Goal: Task Accomplishment & Management: Manage account settings

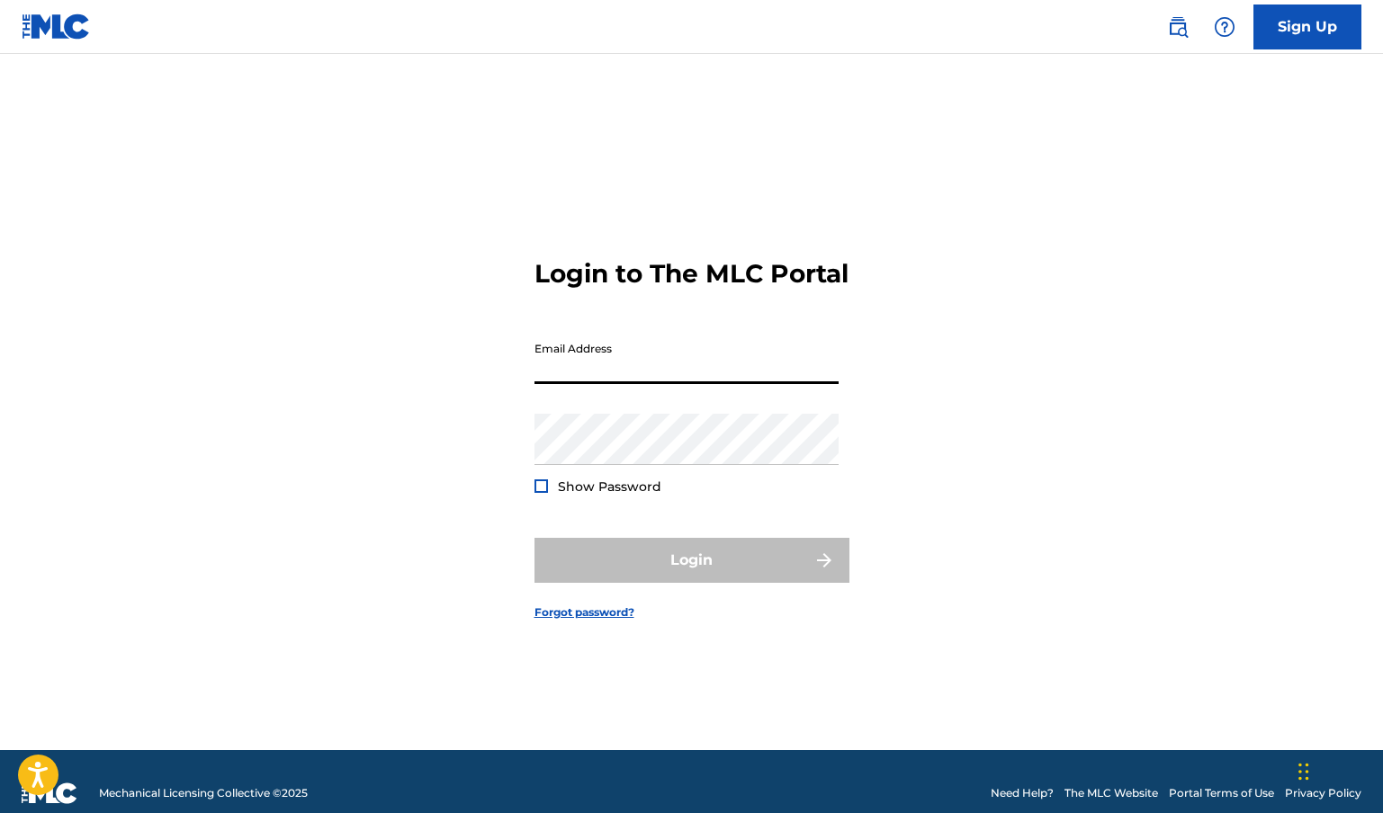
click at [624, 381] on input "Email Address" at bounding box center [686, 358] width 304 height 51
type input "[EMAIL_ADDRESS][DOMAIN_NAME]"
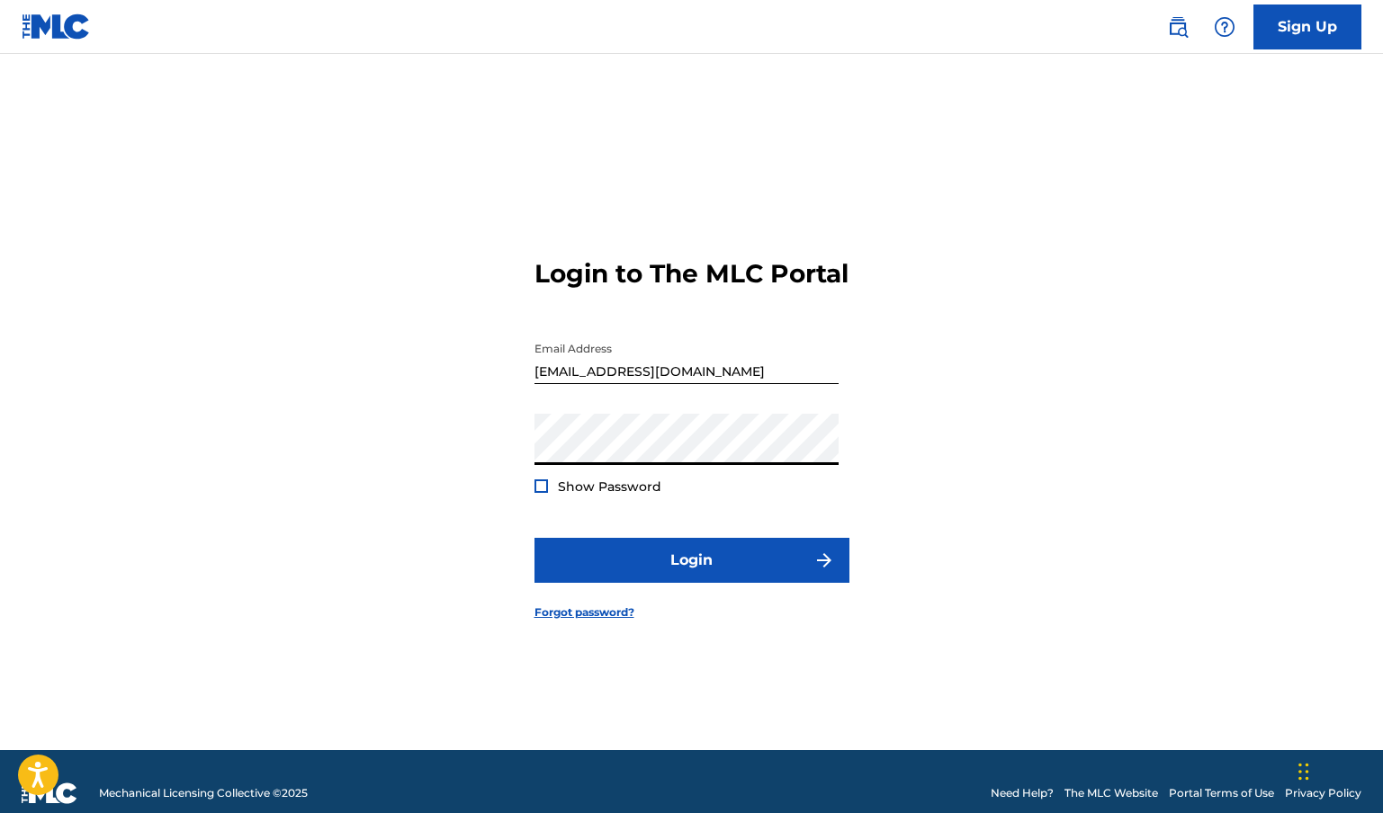
click at [534, 493] on div at bounding box center [540, 486] width 13 height 13
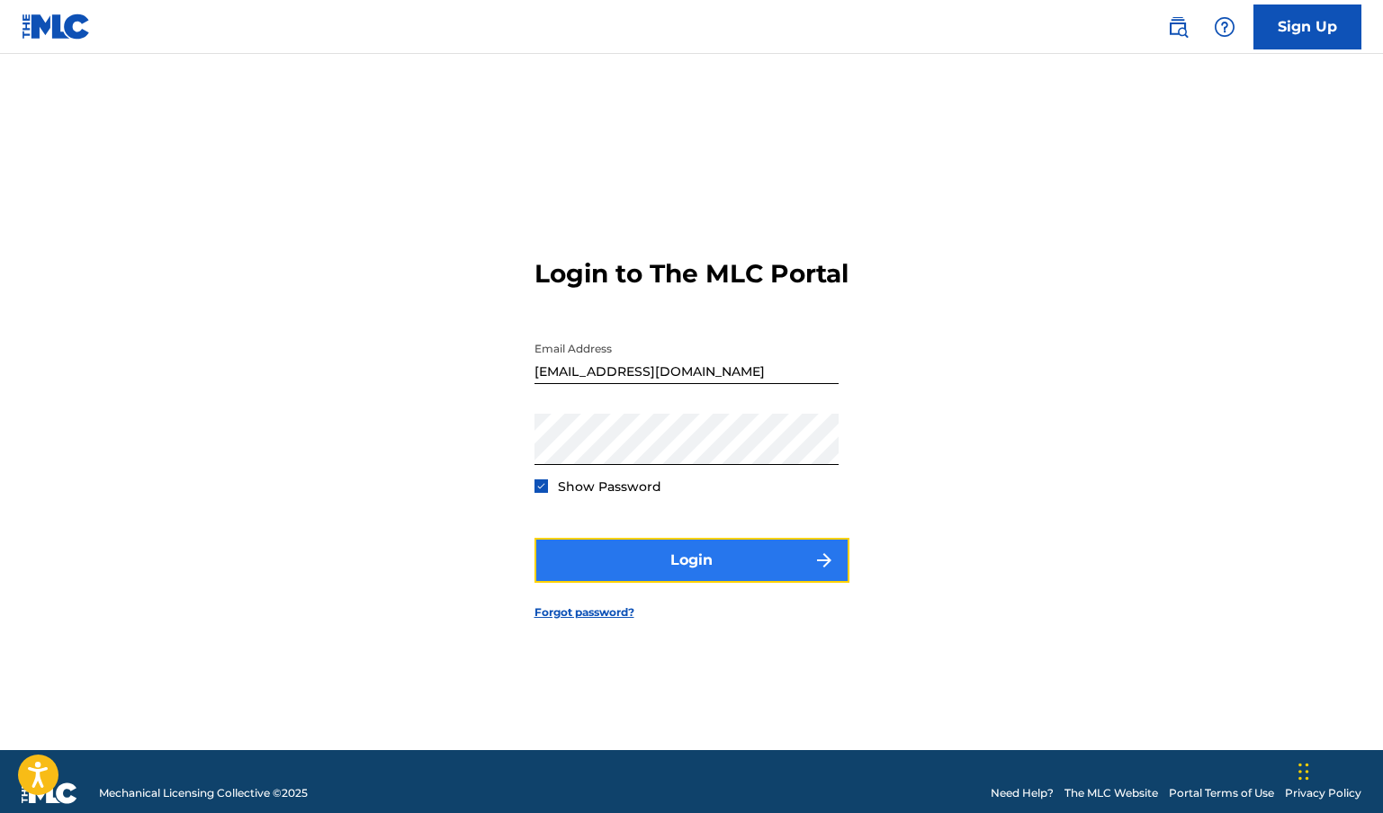
click at [642, 578] on button "Login" at bounding box center [691, 560] width 315 height 45
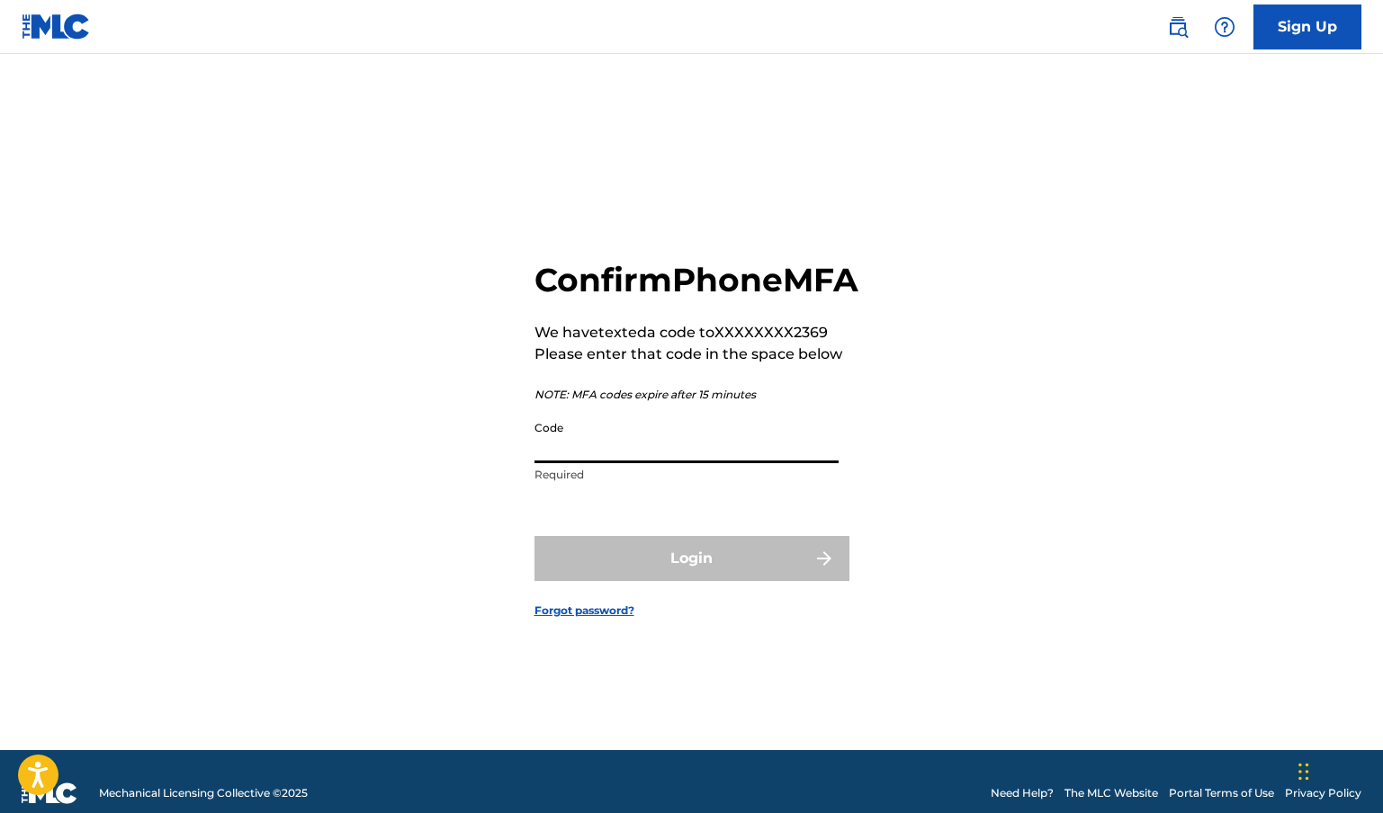
click at [720, 463] on input "Code" at bounding box center [686, 437] width 304 height 51
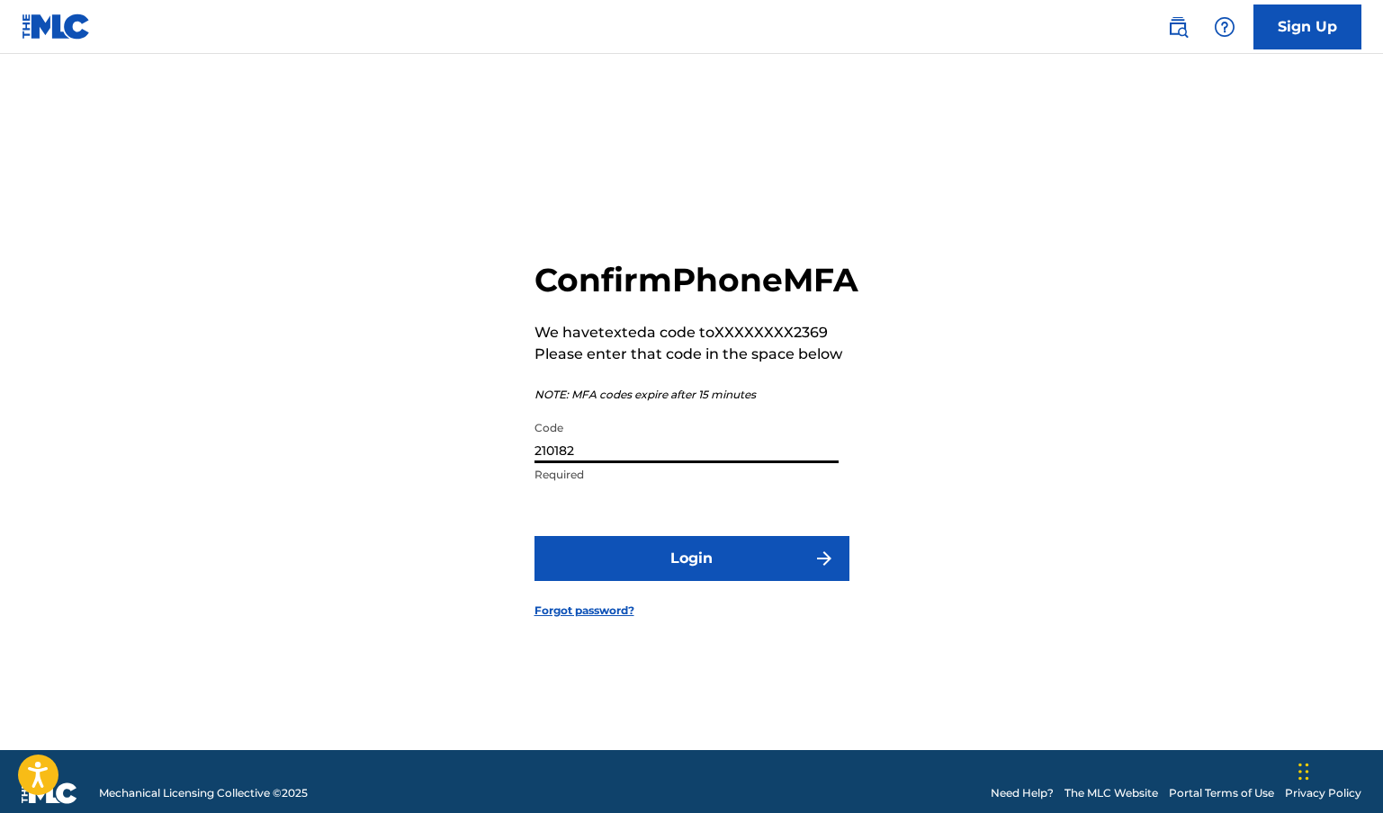
type input "210182"
click at [534, 536] on button "Login" at bounding box center [691, 558] width 315 height 45
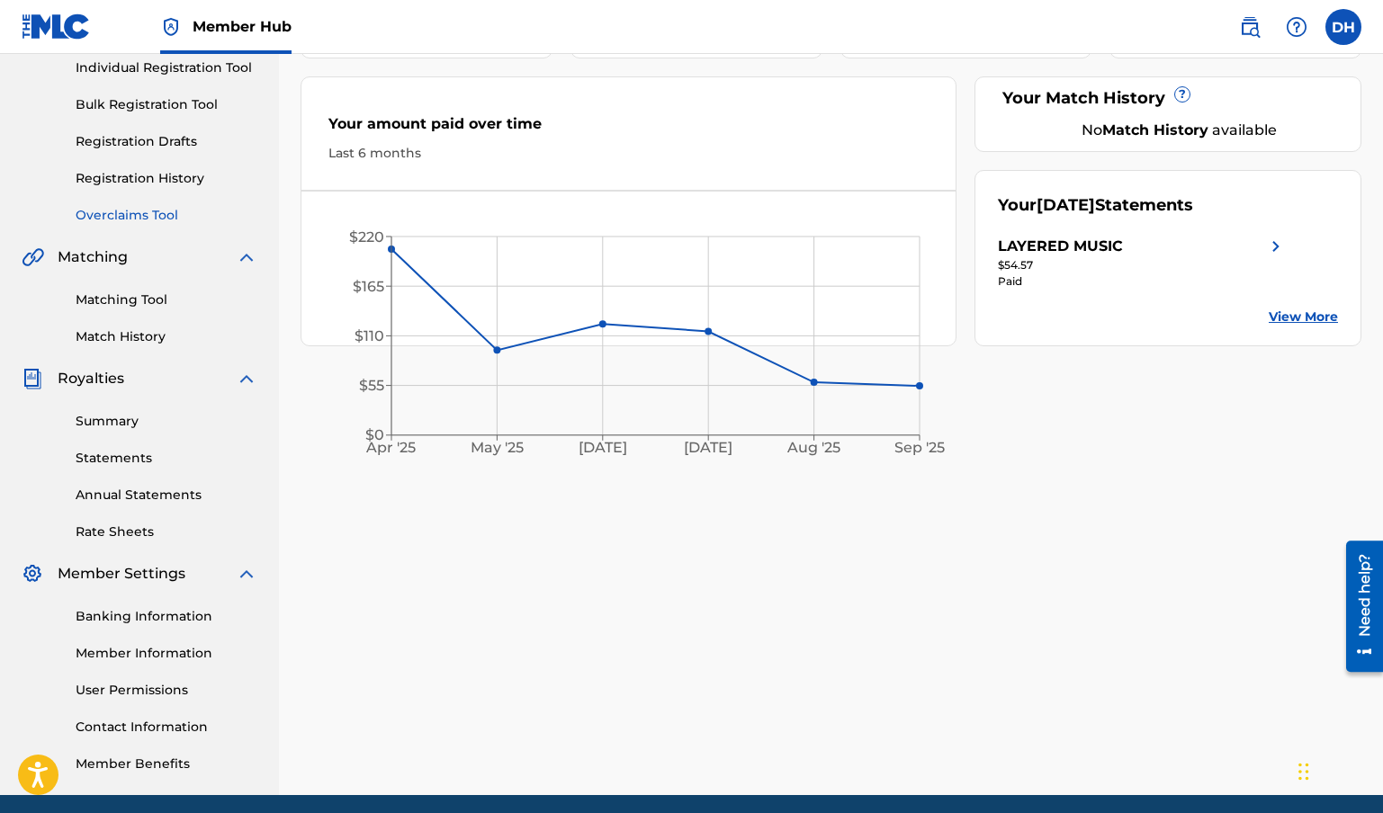
scroll to position [302, 0]
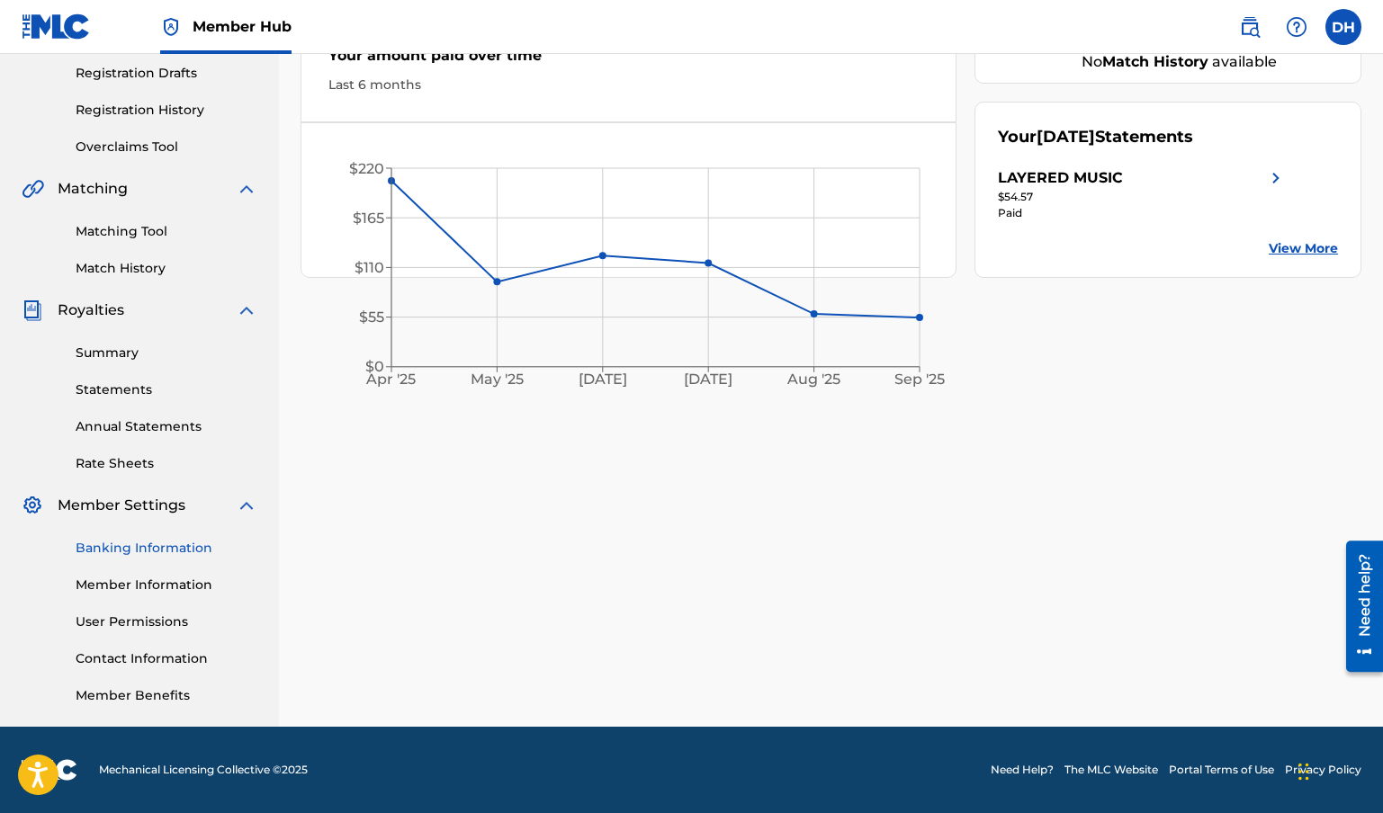
click at [137, 551] on link "Banking Information" at bounding box center [167, 548] width 182 height 19
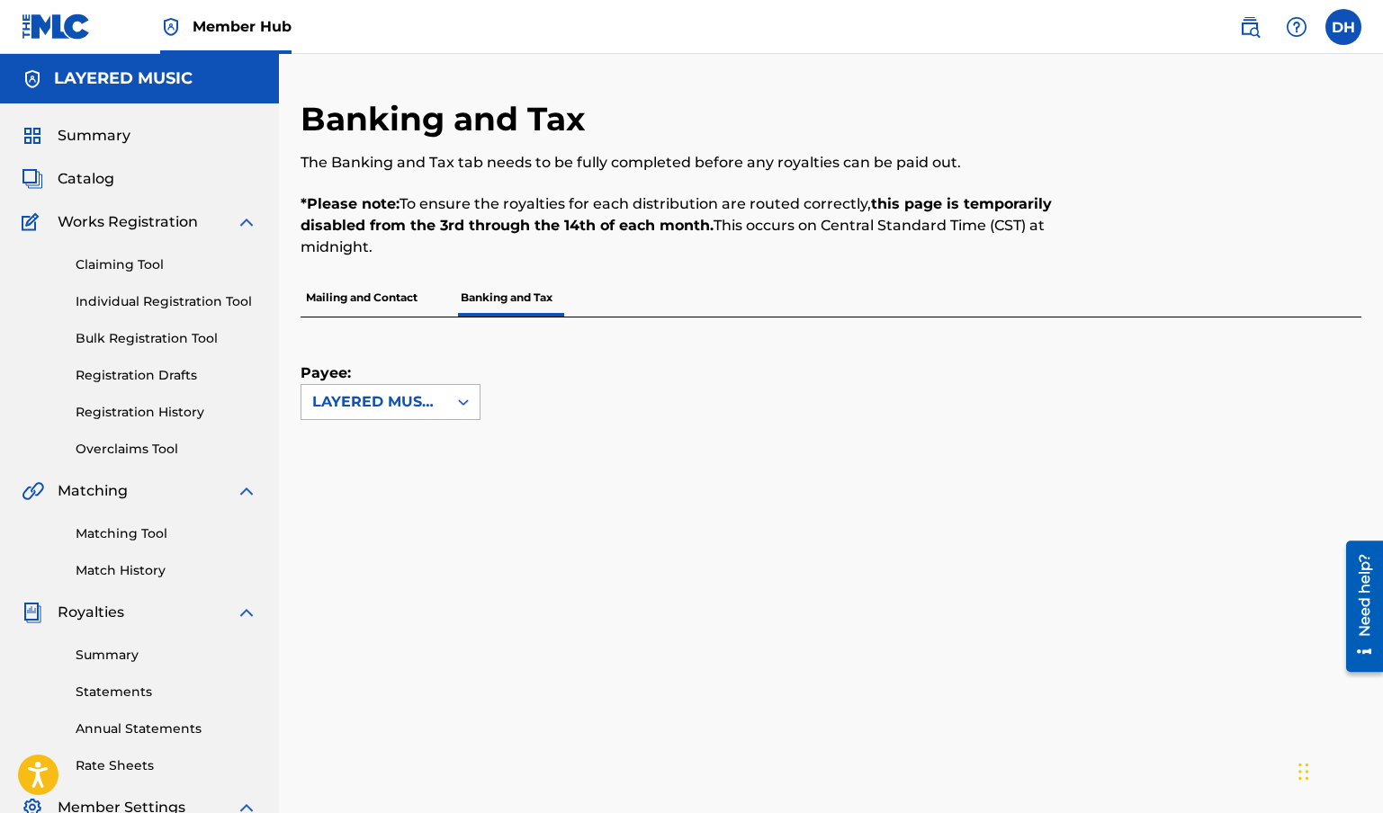
click at [474, 415] on div at bounding box center [463, 402] width 32 height 32
click at [446, 450] on div "LAYERED MUSIC" at bounding box center [390, 442] width 178 height 45
